Goal: Task Accomplishment & Management: Complete application form

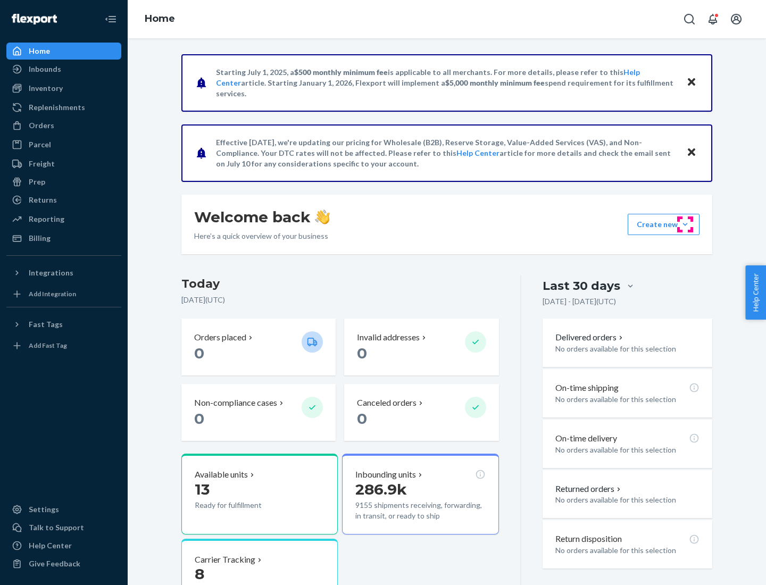
click at [685, 224] on button "Create new Create new inbound Create new order Create new product" at bounding box center [664, 224] width 72 height 21
click at [64, 69] on div "Inbounds" at bounding box center [63, 69] width 113 height 15
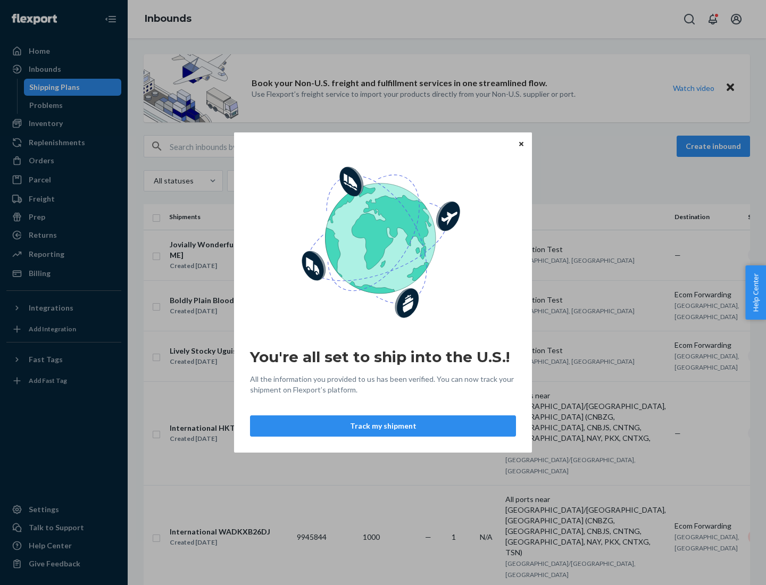
click at [64, 123] on div "You're all set to ship into the U.S.! All the information you provided to us ha…" at bounding box center [383, 292] width 766 height 585
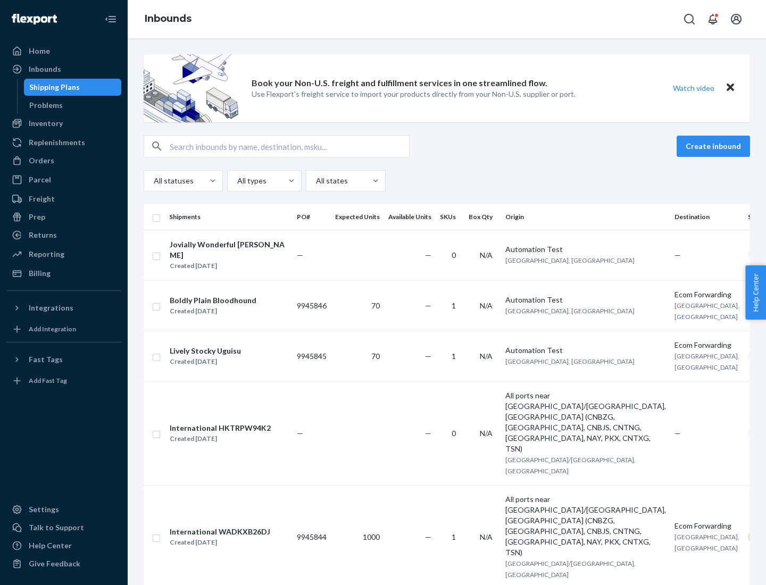
click at [447, 19] on div "Inbounds" at bounding box center [447, 19] width 638 height 38
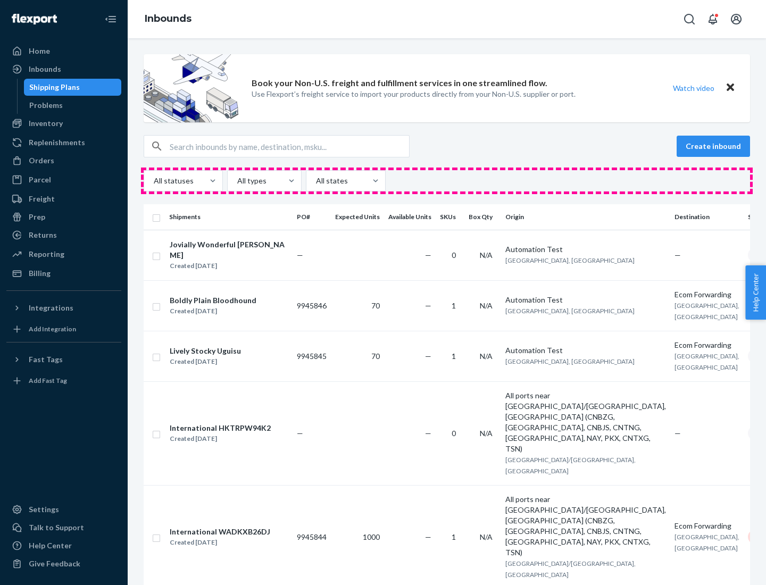
click at [447, 181] on div "All statuses All types All states" at bounding box center [447, 180] width 606 height 21
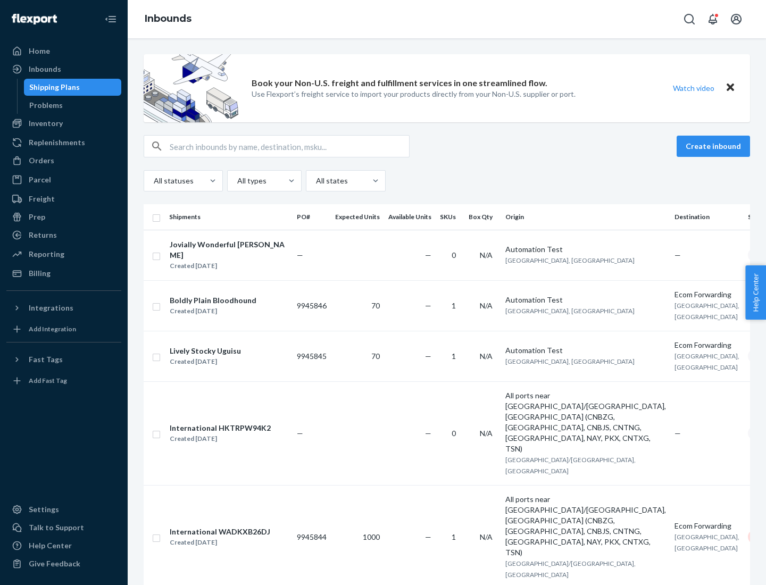
click at [53, 87] on div "Shipping Plans" at bounding box center [54, 87] width 51 height 11
click at [715, 146] on button "Create inbound" at bounding box center [713, 146] width 73 height 21
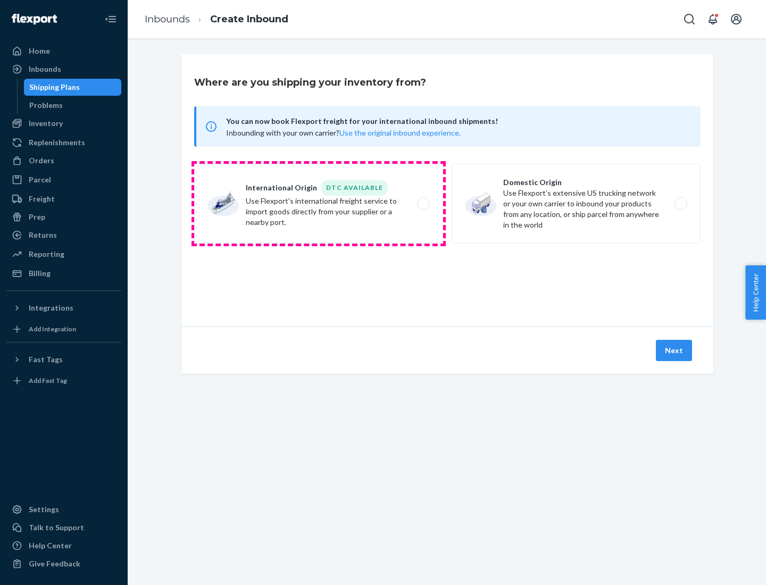
click at [319, 204] on label "International Origin DTC Available Use Flexport's international freight service…" at bounding box center [318, 204] width 249 height 80
click at [423, 204] on input "International Origin DTC Available Use Flexport's international freight service…" at bounding box center [426, 204] width 7 height 7
radio input "true"
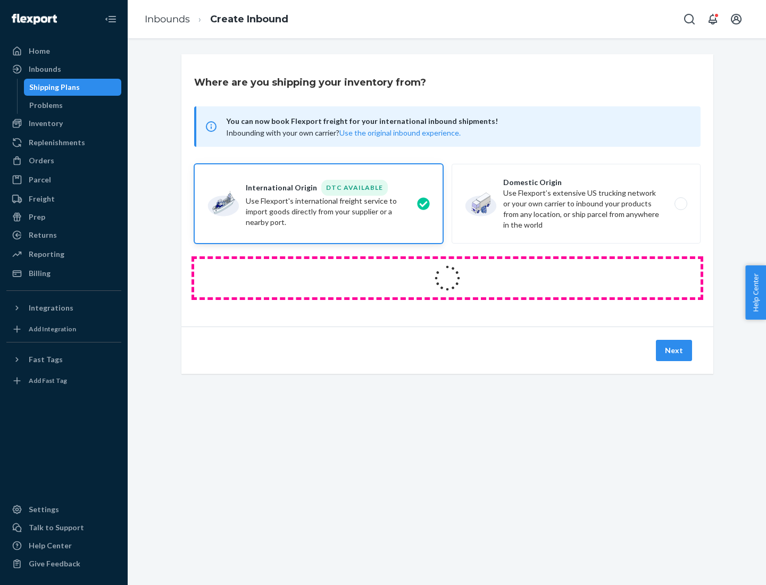
click at [447, 278] on icon at bounding box center [447, 278] width 30 height 30
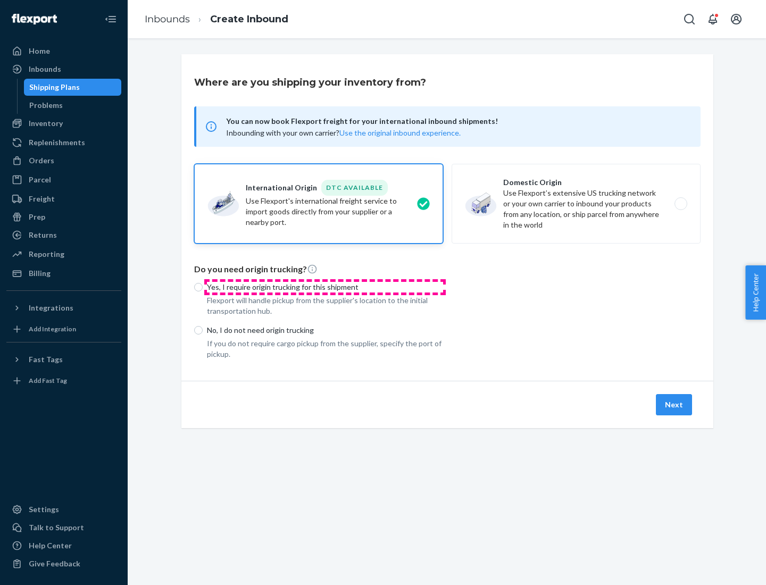
click at [325, 287] on p "Yes, I require origin trucking for this shipment" at bounding box center [325, 287] width 236 height 11
click at [203, 287] on input "Yes, I require origin trucking for this shipment" at bounding box center [198, 287] width 9 height 9
radio input "true"
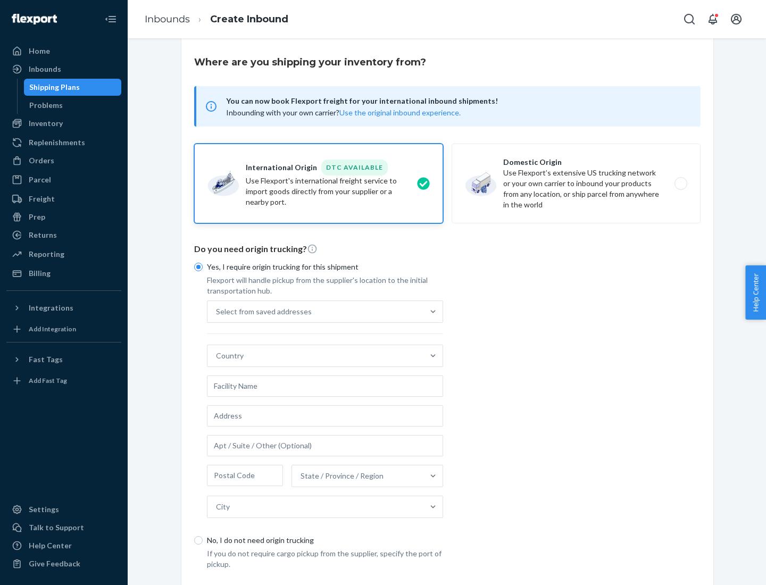
click at [315, 311] on div "Select from saved addresses" at bounding box center [315, 311] width 216 height 21
click at [217, 311] on input "Select from saved addresses" at bounding box center [216, 311] width 1 height 11
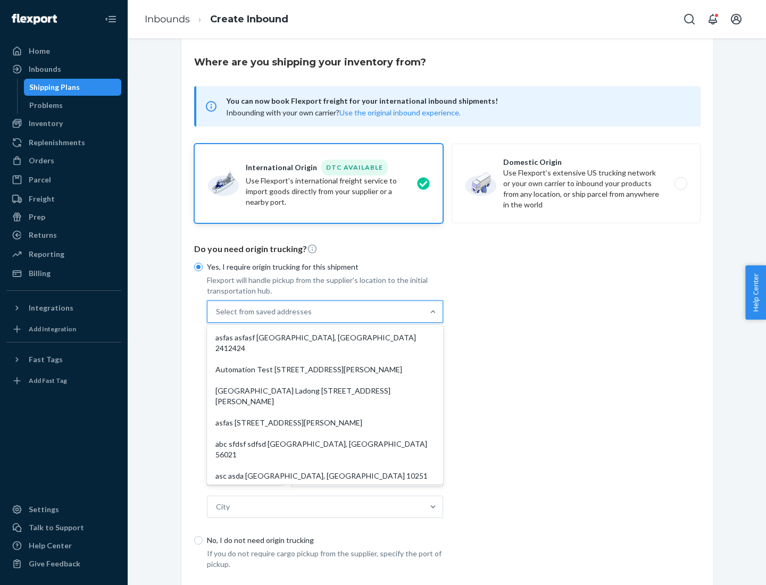
scroll to position [46, 0]
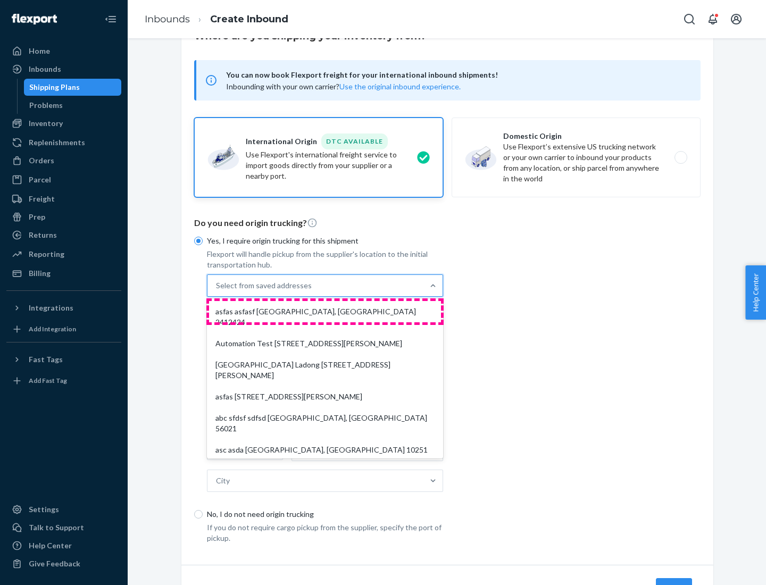
click at [325, 311] on div "asfas asfasf [GEOGRAPHIC_DATA], [GEOGRAPHIC_DATA] 2412424" at bounding box center [325, 317] width 232 height 32
click at [217, 291] on input "option asfas asfasf [GEOGRAPHIC_DATA], [GEOGRAPHIC_DATA] 2412424 focused, 1 of …" at bounding box center [216, 285] width 1 height 11
type input "asfas"
type input "asfasf"
type input "2412424"
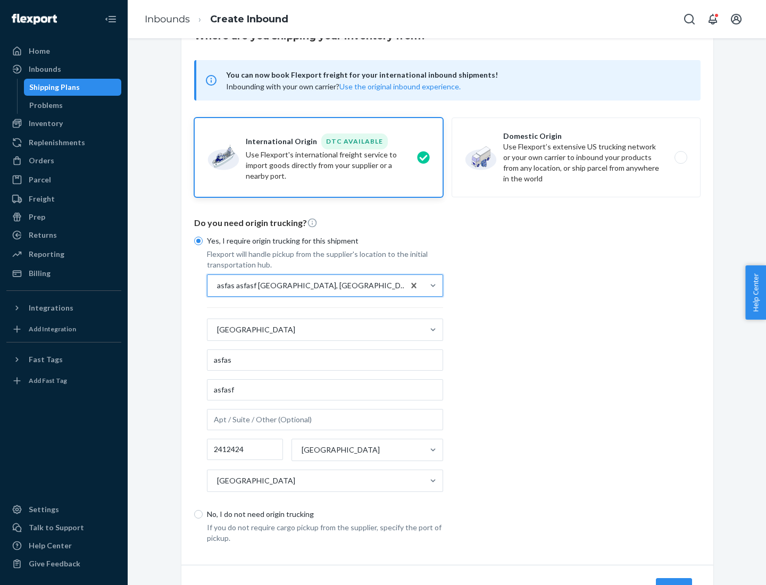
scroll to position [99, 0]
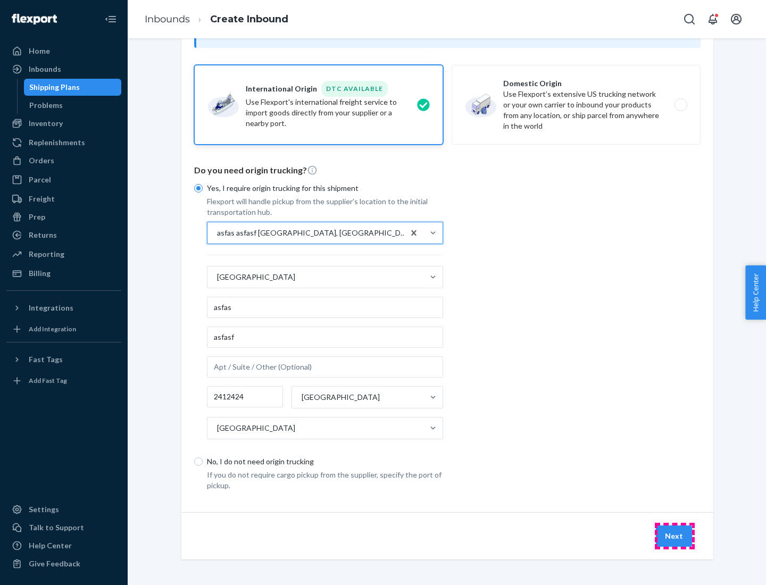
click at [675, 536] on button "Next" at bounding box center [674, 536] width 36 height 21
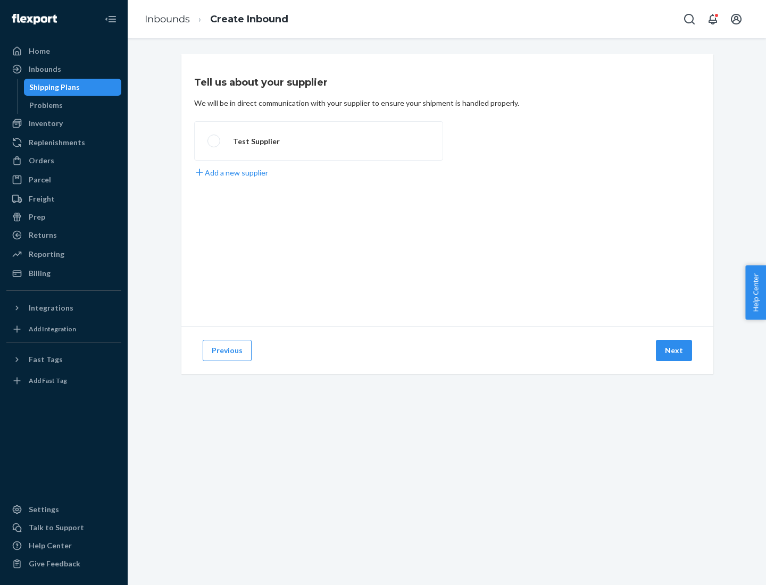
click at [319, 141] on label "Test Supplier" at bounding box center [318, 140] width 249 height 39
click at [214, 141] on input "Test Supplier" at bounding box center [210, 141] width 7 height 7
radio input "true"
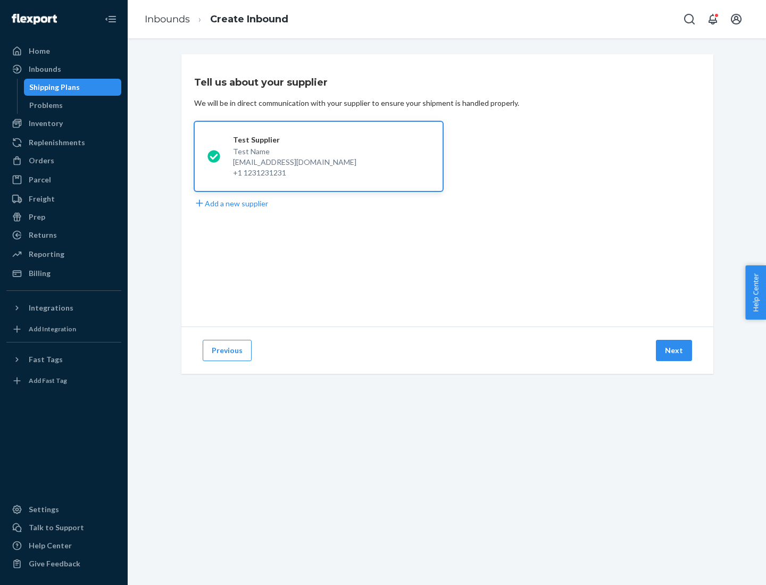
click at [675, 351] on button "Next" at bounding box center [674, 350] width 36 height 21
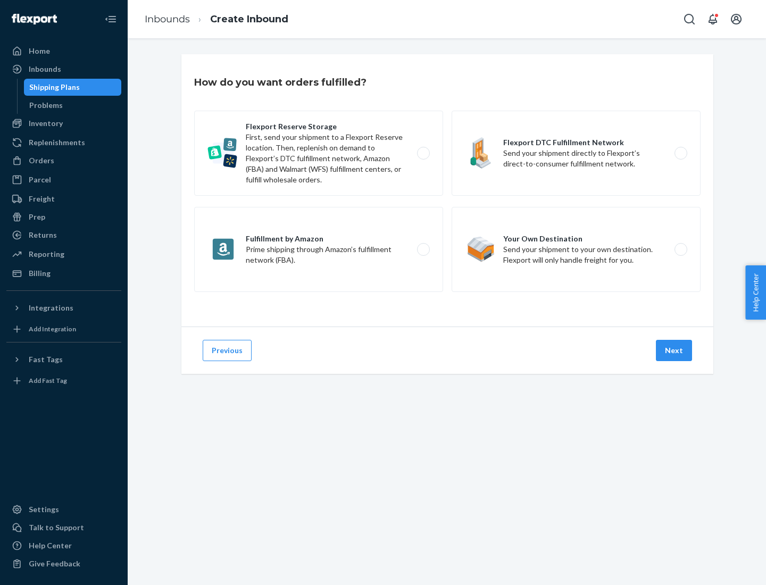
click at [319, 249] on label "Fulfillment by Amazon Prime shipping through Amazon’s fulfillment network (FBA)." at bounding box center [318, 249] width 249 height 85
click at [423, 249] on input "Fulfillment by Amazon Prime shipping through Amazon’s fulfillment network (FBA)." at bounding box center [426, 249] width 7 height 7
radio input "true"
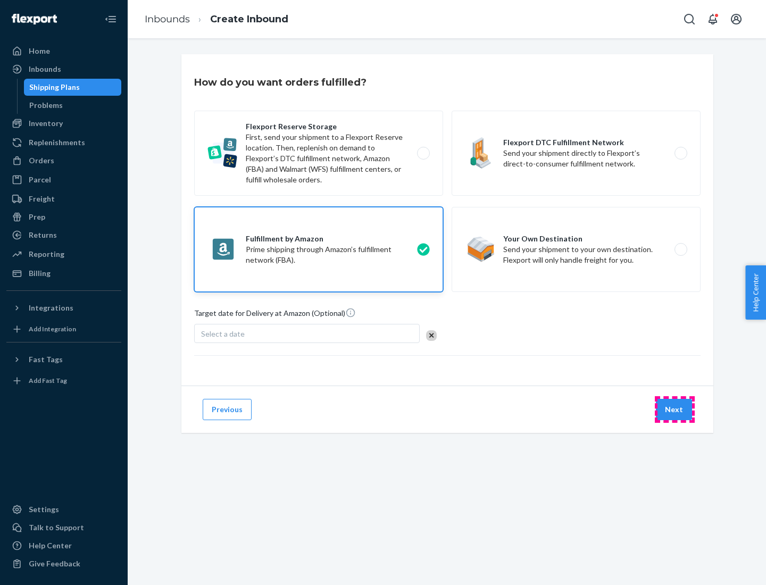
click at [675, 410] on button "Next" at bounding box center [674, 409] width 36 height 21
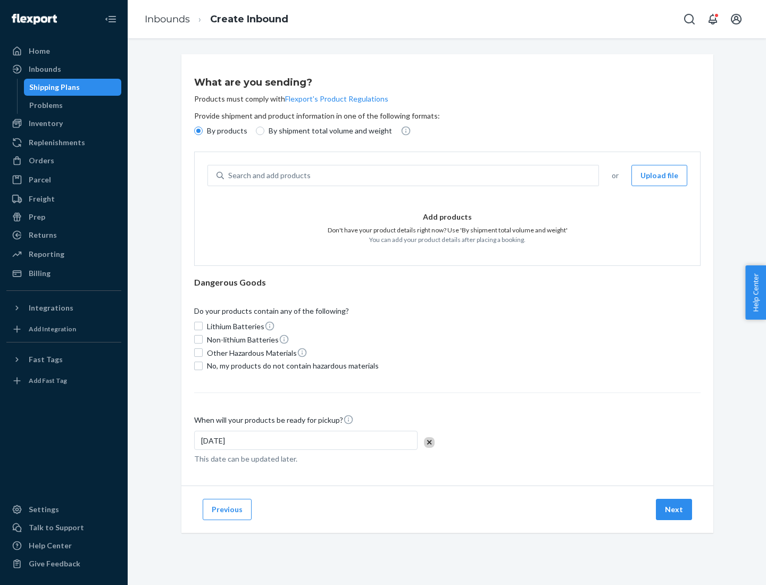
click at [327, 131] on p "By shipment total volume and weight" at bounding box center [330, 131] width 123 height 11
click at [264, 131] on input "By shipment total volume and weight" at bounding box center [260, 131] width 9 height 9
radio input "true"
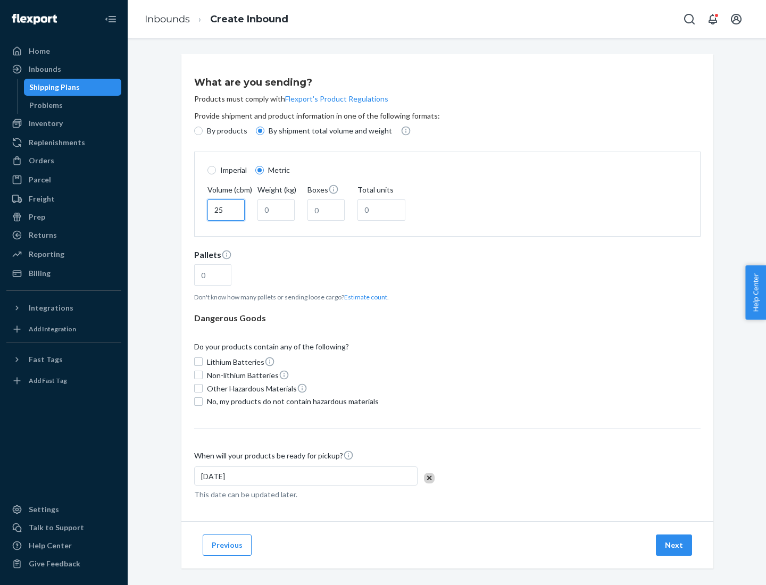
type input "25"
type input "100"
type input "50"
type input "500"
click at [363, 297] on button "Estimate count" at bounding box center [365, 297] width 43 height 9
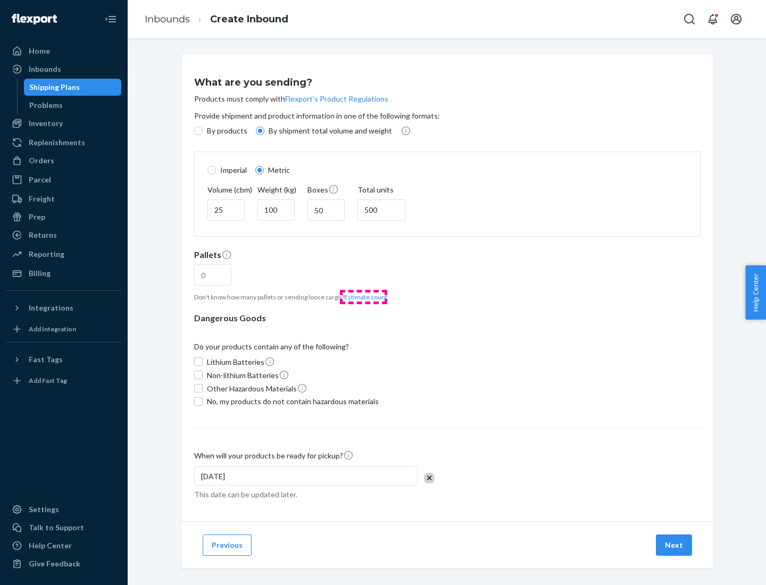
type input "16"
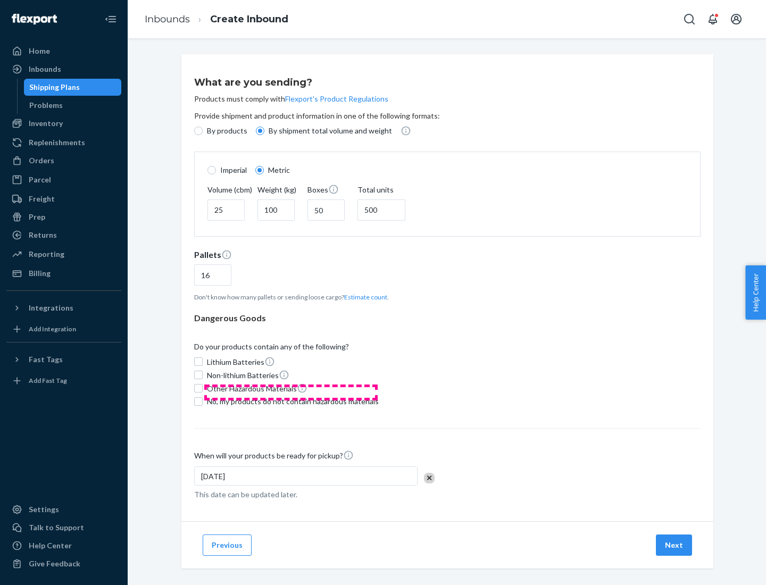
scroll to position [9, 0]
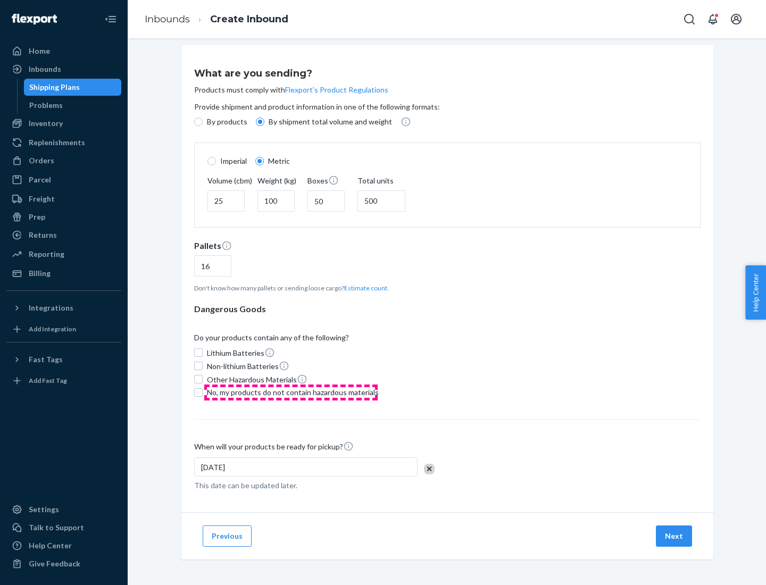
click at [291, 392] on span "No, my products do not contain hazardous materials" at bounding box center [293, 392] width 172 height 11
click at [203, 392] on input "No, my products do not contain hazardous materials" at bounding box center [198, 392] width 9 height 9
checkbox input "true"
click at [675, 536] on button "Next" at bounding box center [674, 536] width 36 height 21
